Goal: Transaction & Acquisition: Purchase product/service

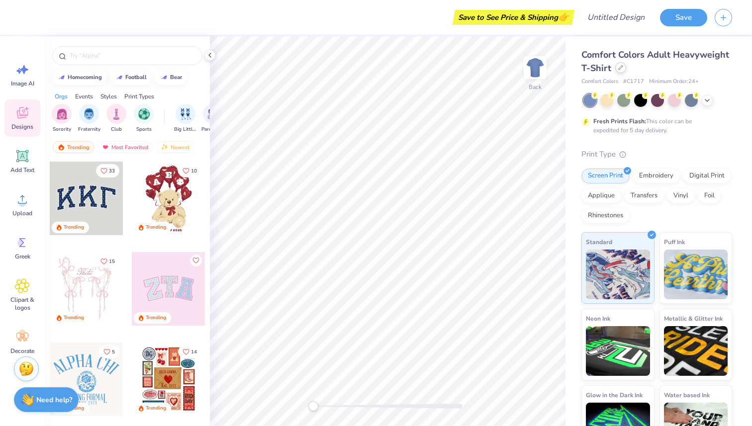
click at [619, 69] on icon at bounding box center [621, 68] width 4 height 4
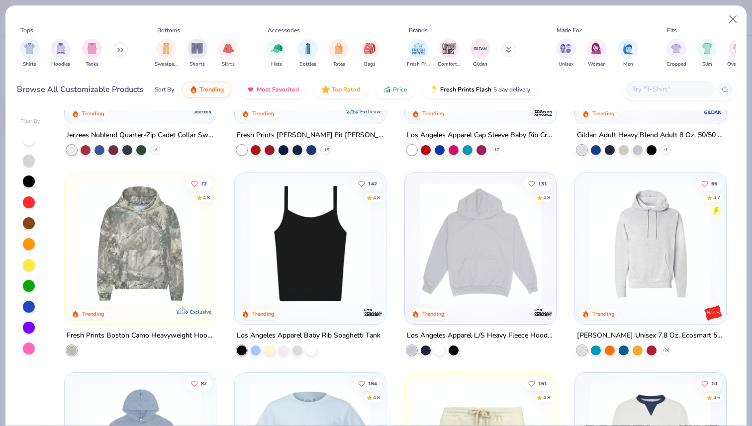
scroll to position [1145, 0]
click at [315, 347] on div at bounding box center [311, 349] width 10 height 10
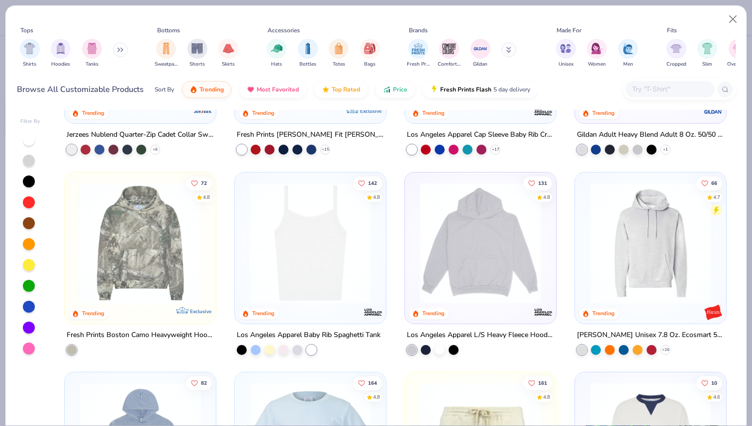
click at [309, 266] on img at bounding box center [310, 242] width 131 height 121
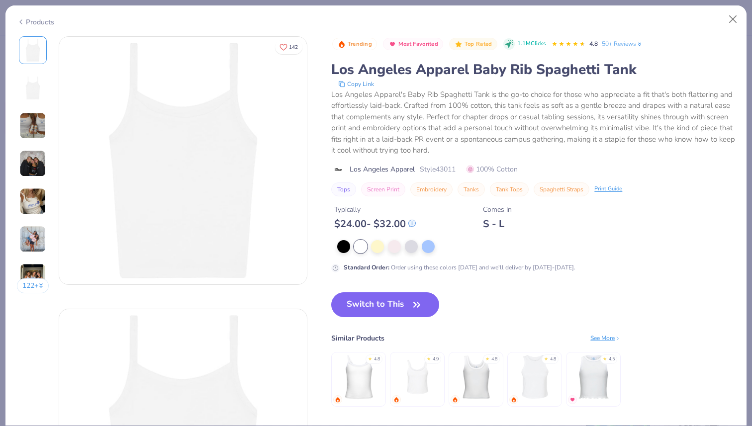
click at [365, 318] on div "Switch to This Similar Products See More ★ 4.8 ★ 4.9 ★ 4.8 ★ 4.8 ★ 4.5" at bounding box center [476, 360] width 290 height 134
click at [362, 304] on button "Switch to This" at bounding box center [385, 305] width 108 height 25
